Goal: Transaction & Acquisition: Purchase product/service

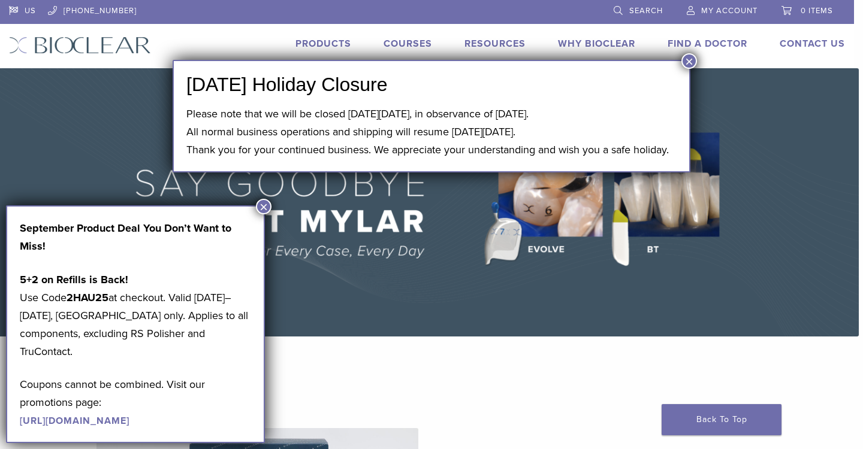
click at [692, 59] on button "×" at bounding box center [689, 61] width 16 height 16
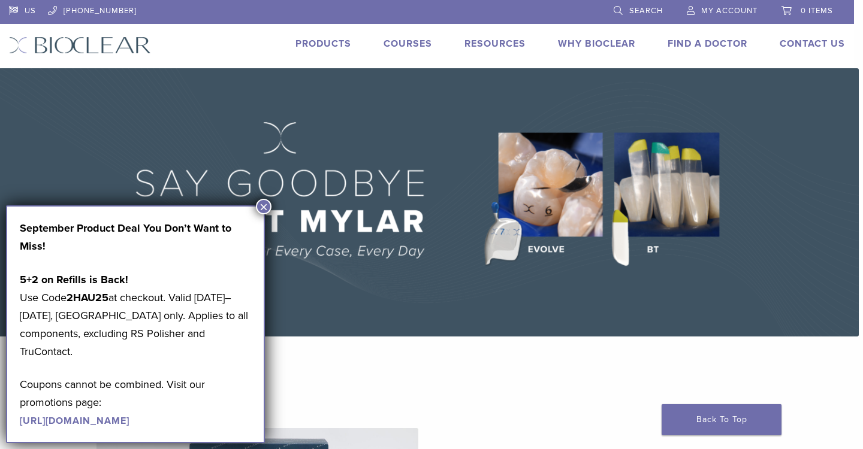
click at [263, 207] on button "×" at bounding box center [264, 207] width 16 height 16
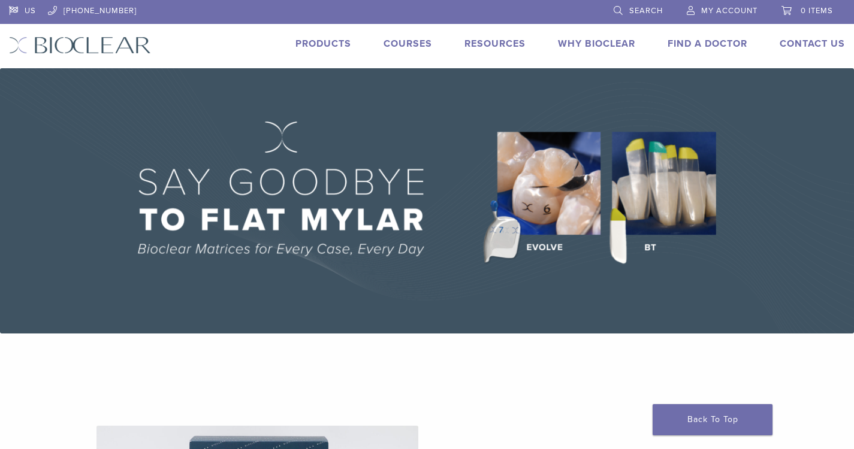
click at [328, 41] on link "Products" at bounding box center [323, 44] width 56 height 12
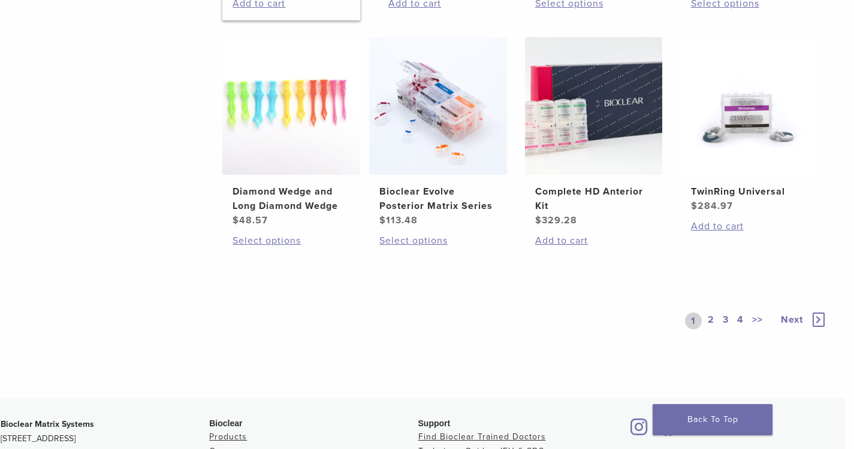
scroll to position [915, 9]
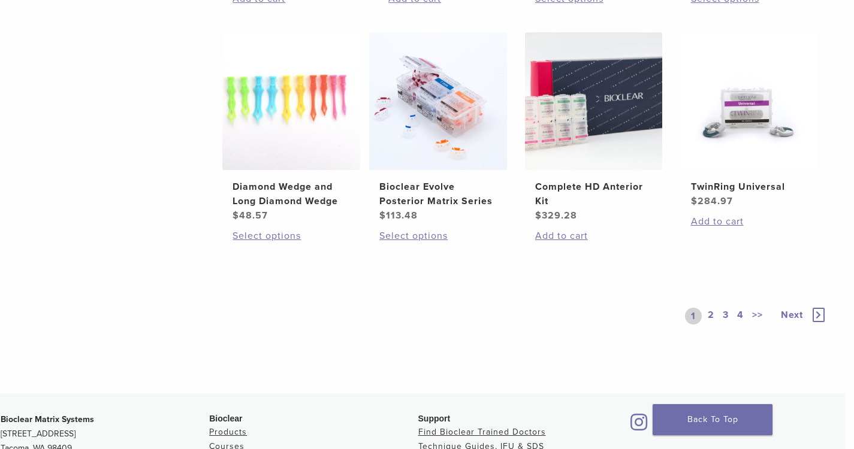
click at [823, 312] on icon at bounding box center [818, 315] width 12 height 14
click at [818, 313] on icon at bounding box center [818, 315] width 12 height 14
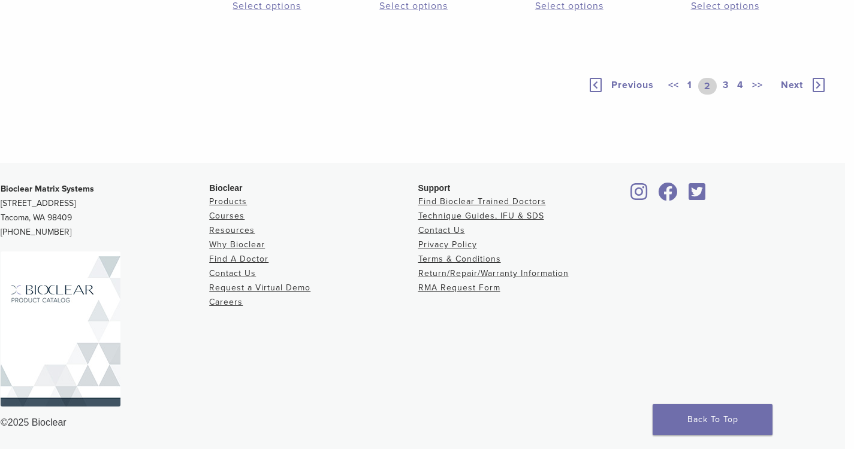
scroll to position [987, 9]
click at [820, 92] on icon at bounding box center [818, 85] width 12 height 14
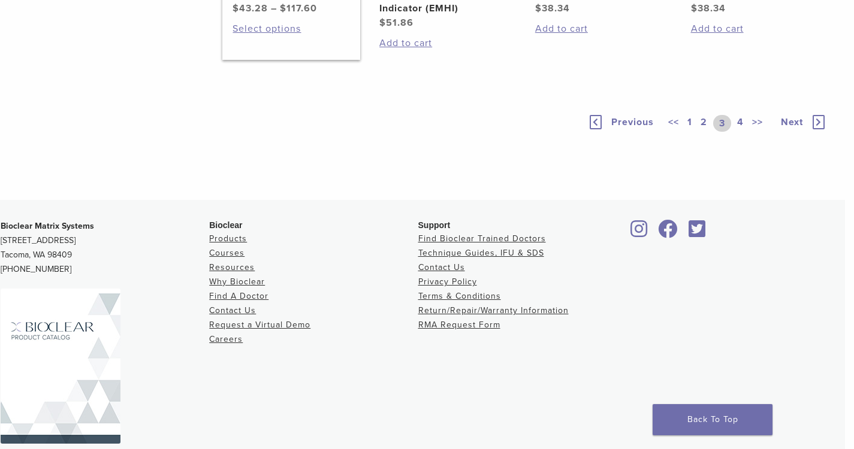
scroll to position [847, 9]
